Goal: Check status: Check status

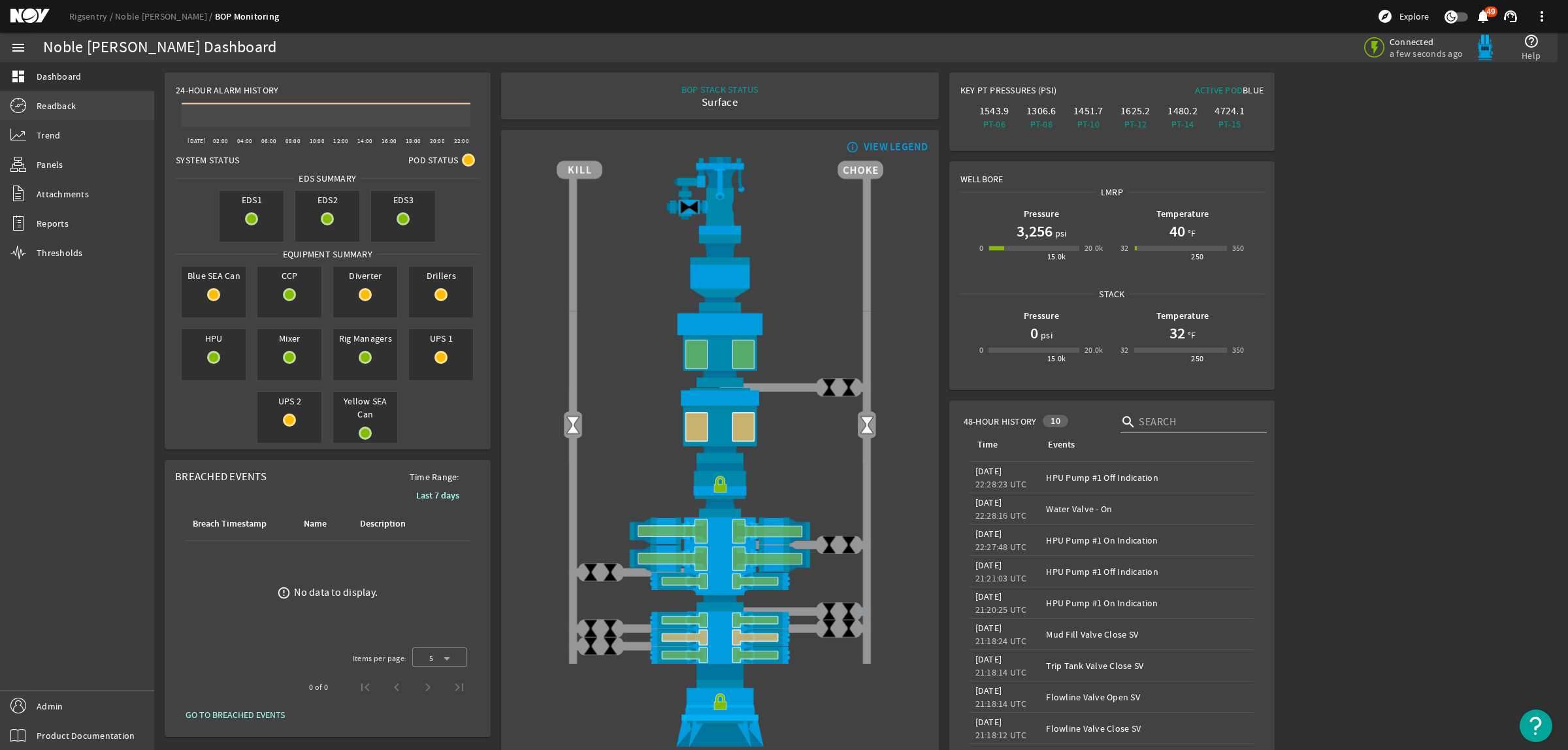
click at [85, 112] on link "Readback" at bounding box center [77, 106] width 154 height 29
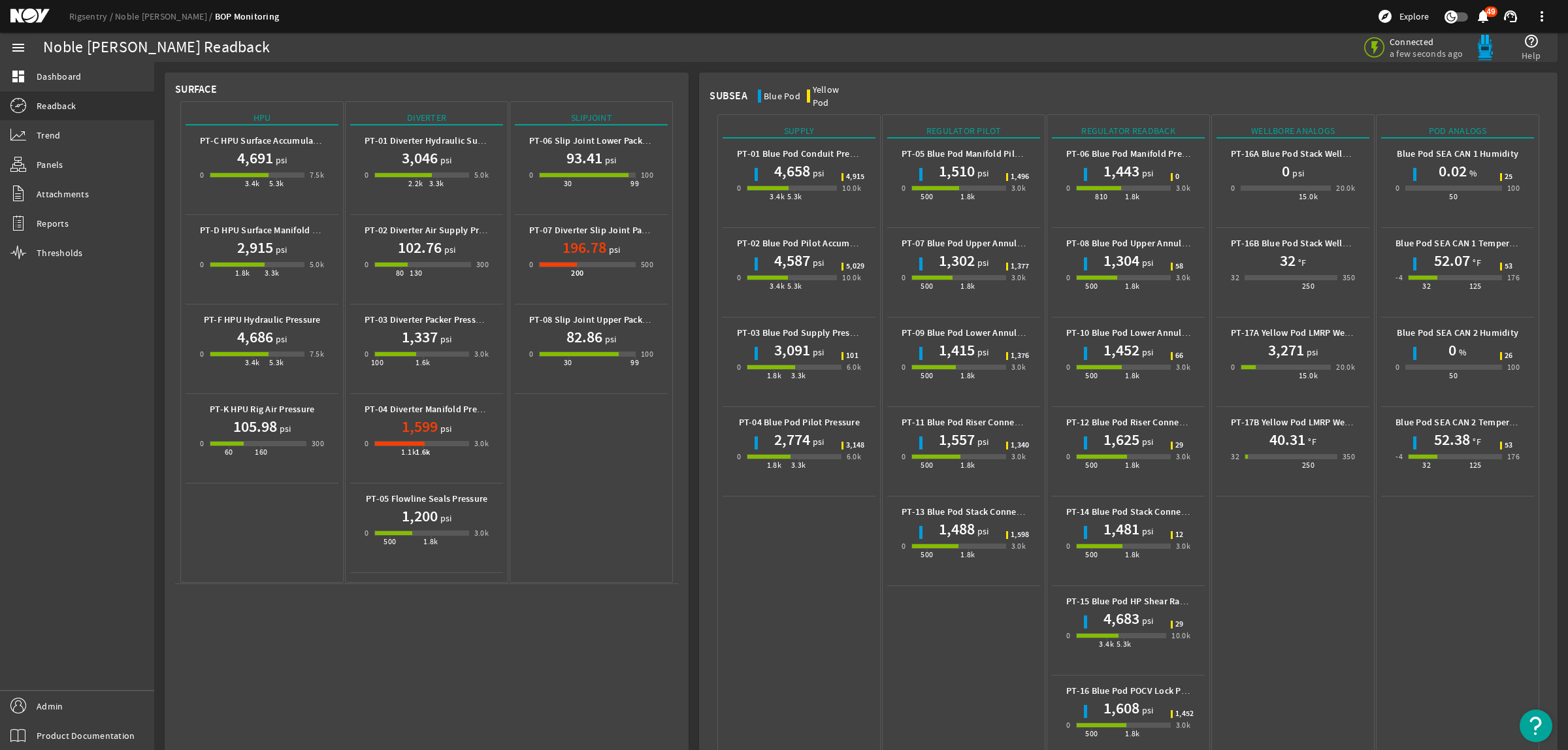
click at [23, 16] on mat-icon at bounding box center [40, 16] width 59 height 16
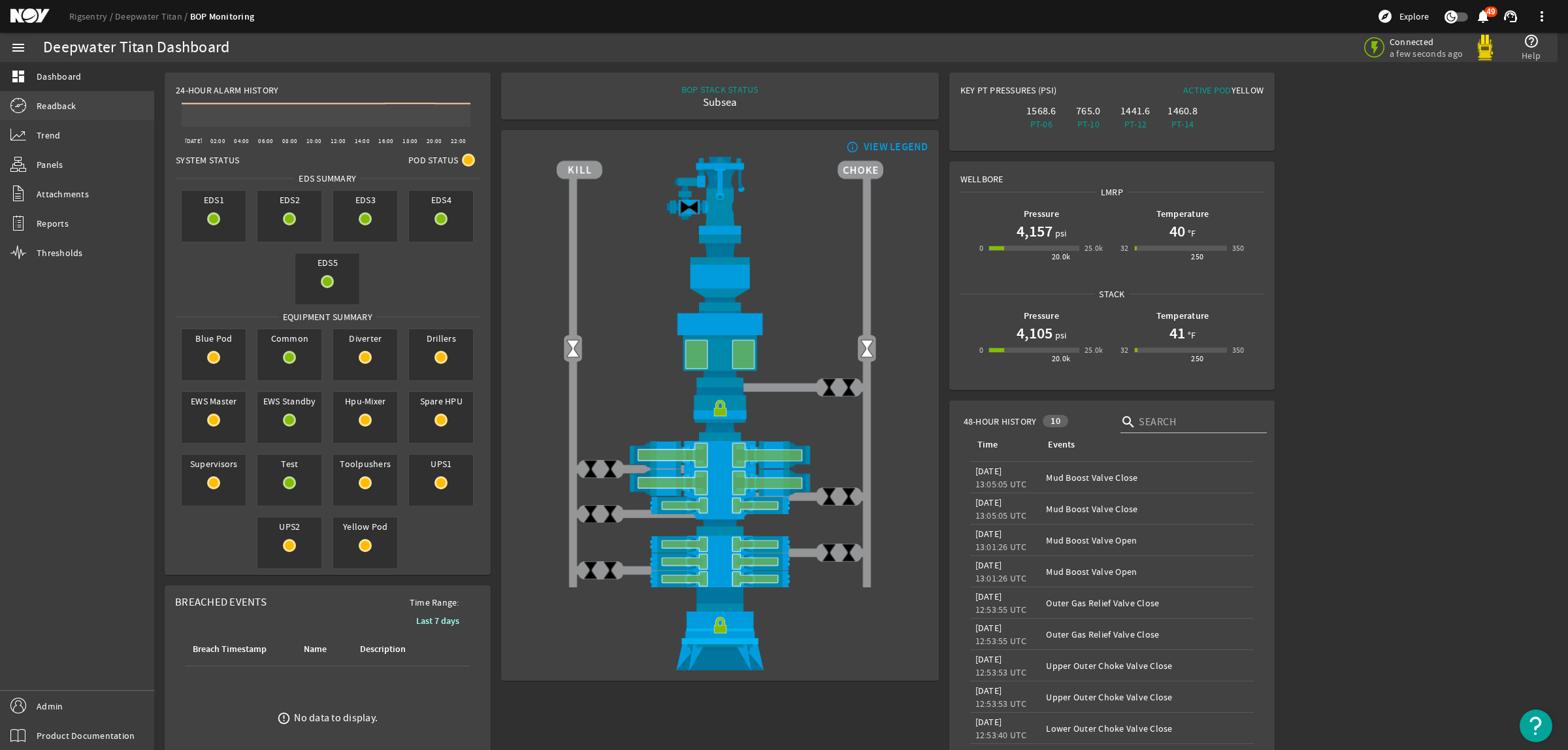
click at [42, 105] on span "Readback" at bounding box center [56, 106] width 39 height 13
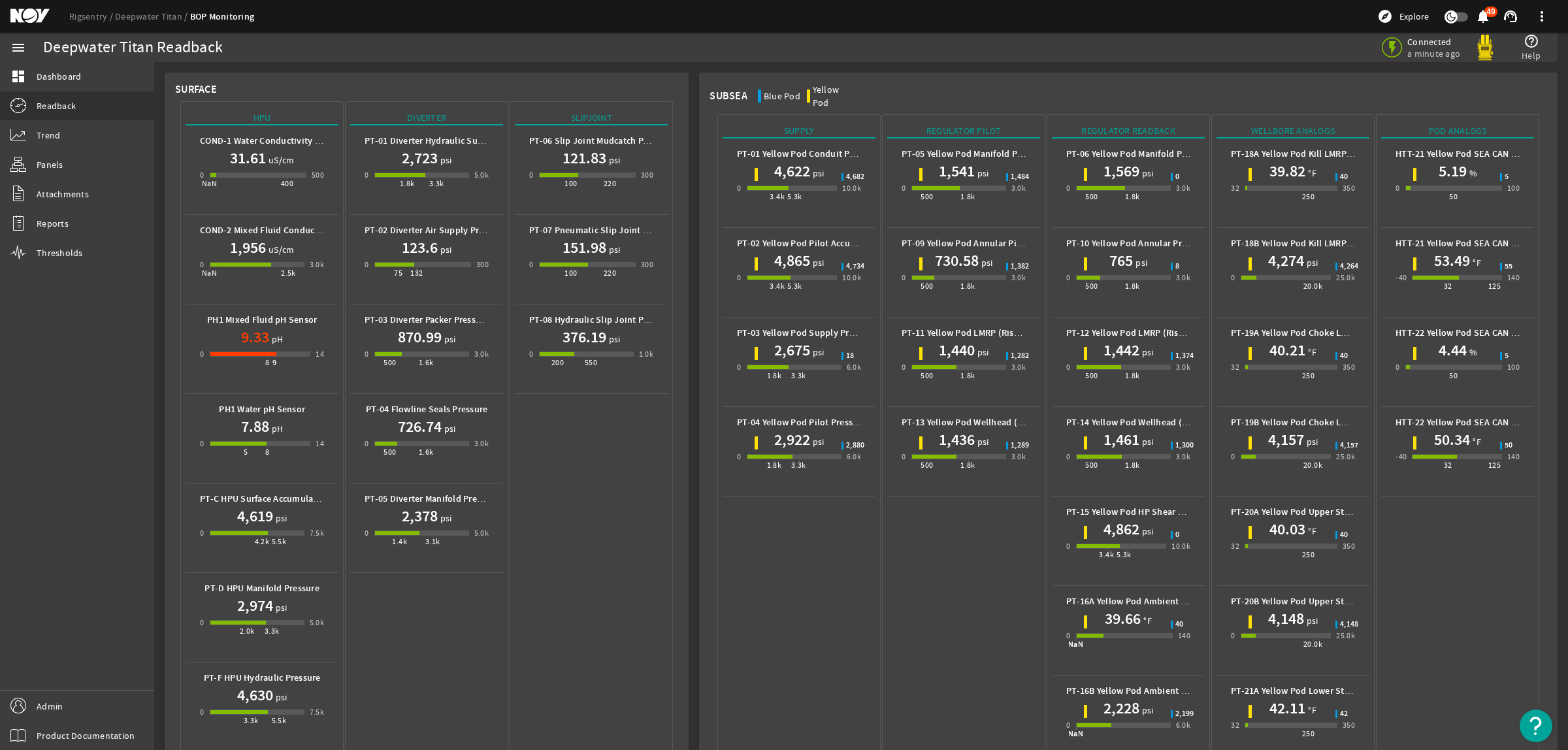
drag, startPoint x: 16, startPoint y: 10, endPoint x: 91, endPoint y: 34, distance: 78.7
click at [16, 10] on mat-icon at bounding box center [40, 16] width 59 height 16
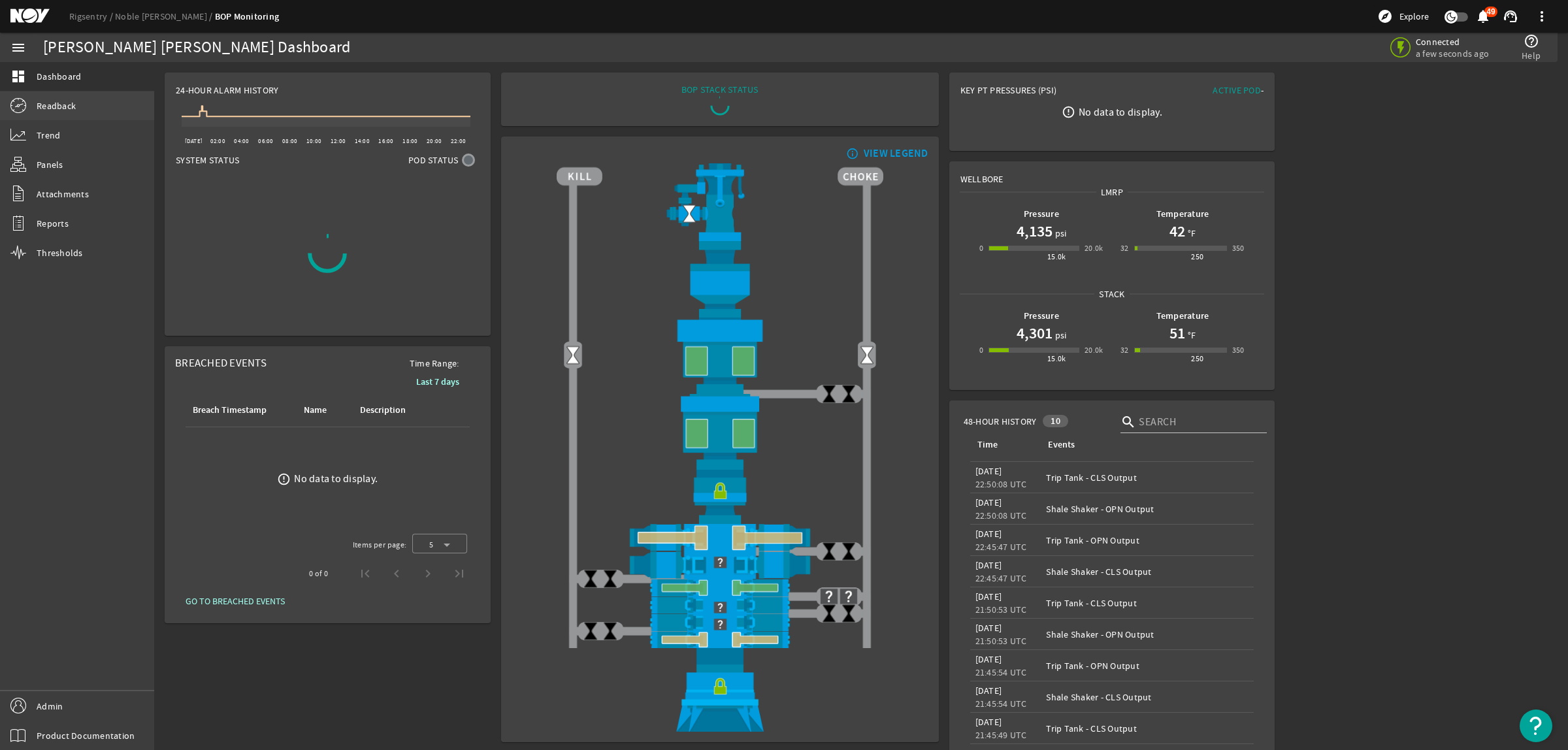
click at [59, 108] on span "Readback" at bounding box center [56, 106] width 39 height 13
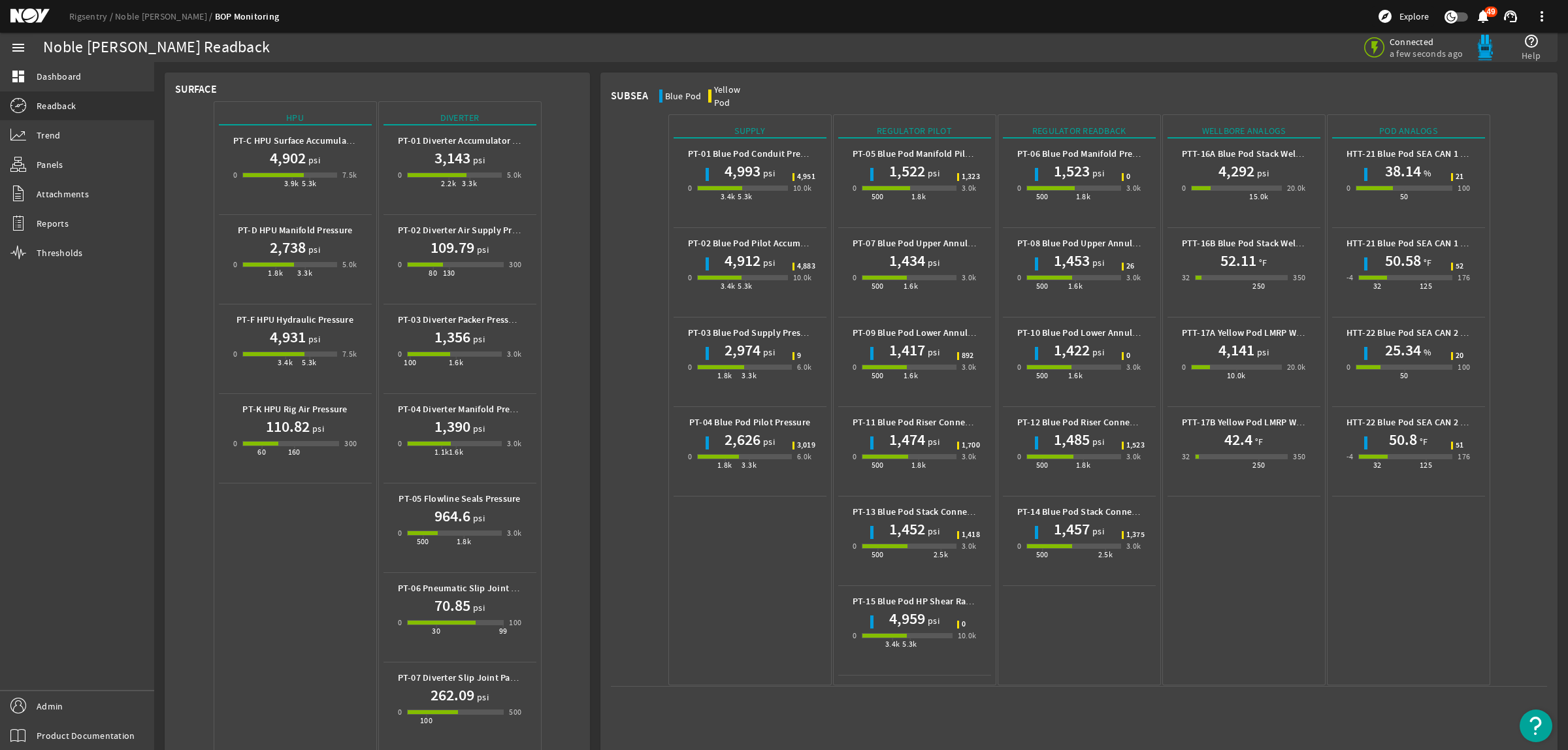
click at [25, 8] on mat-icon at bounding box center [40, 16] width 59 height 16
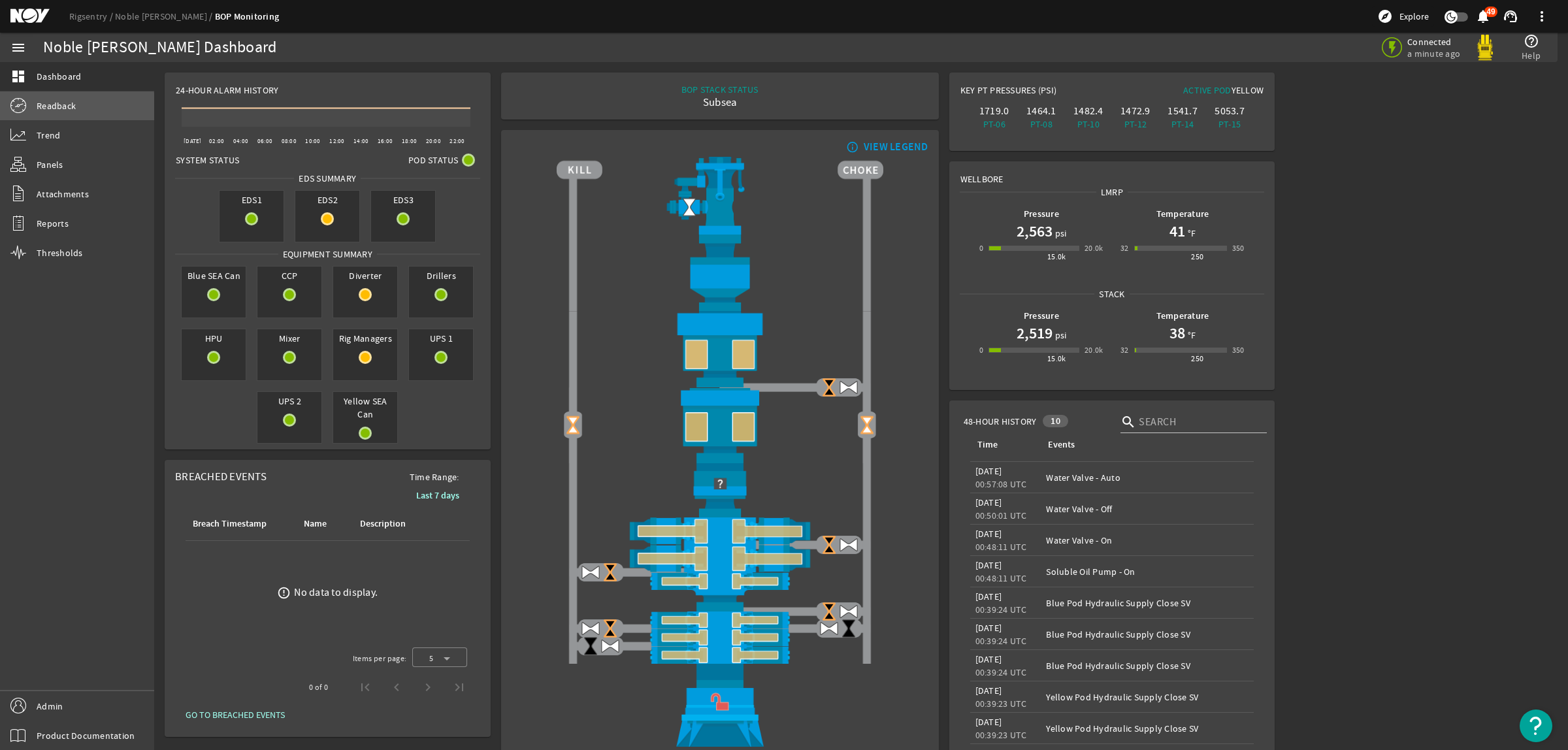
click at [53, 109] on span "Readback" at bounding box center [56, 106] width 39 height 13
